Goal: Use online tool/utility: Utilize a website feature to perform a specific function

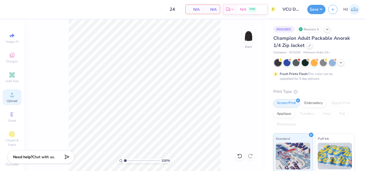
click at [9, 98] on icon at bounding box center [12, 95] width 6 height 6
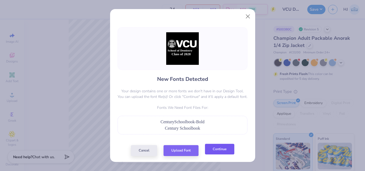
click at [222, 151] on button "Continue" at bounding box center [219, 149] width 29 height 11
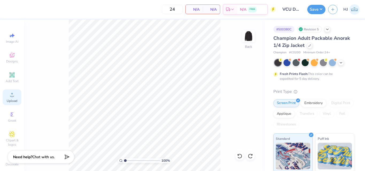
click at [11, 96] on circle at bounding box center [11, 96] width 3 height 3
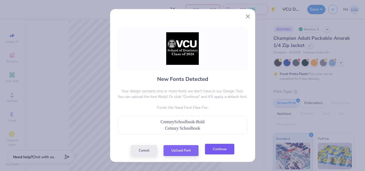
click at [216, 150] on button "Continue" at bounding box center [219, 149] width 29 height 11
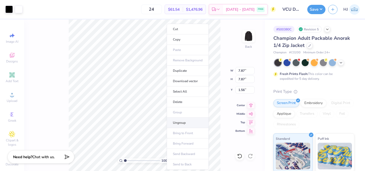
click at [180, 124] on li "Ungroup" at bounding box center [188, 123] width 42 height 10
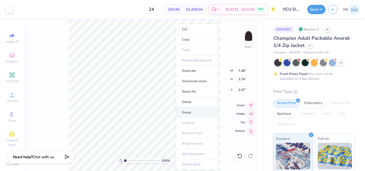
click at [189, 114] on li "Group" at bounding box center [197, 112] width 42 height 10
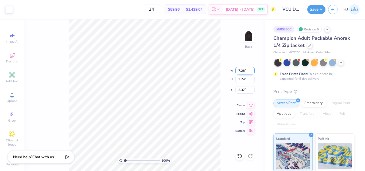
click at [241, 69] on input "7.28" at bounding box center [244, 70] width 19 height 7
type input "4.50"
type input "2.31"
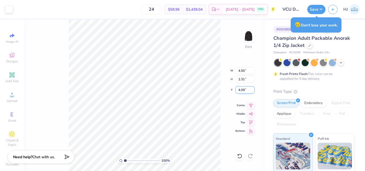
click at [245, 88] on input "4.09" at bounding box center [244, 89] width 19 height 7
type input "3.00"
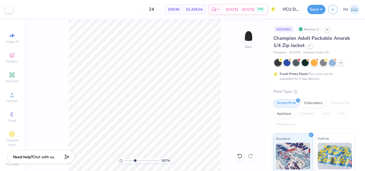
type input "3.6716840780171"
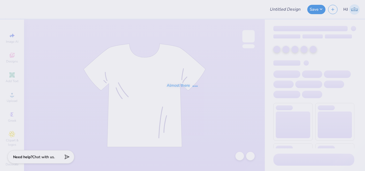
type input "[PERSON_NAME] : [GEOGRAPHIC_DATA]"
